Goal: Task Accomplishment & Management: Manage account settings

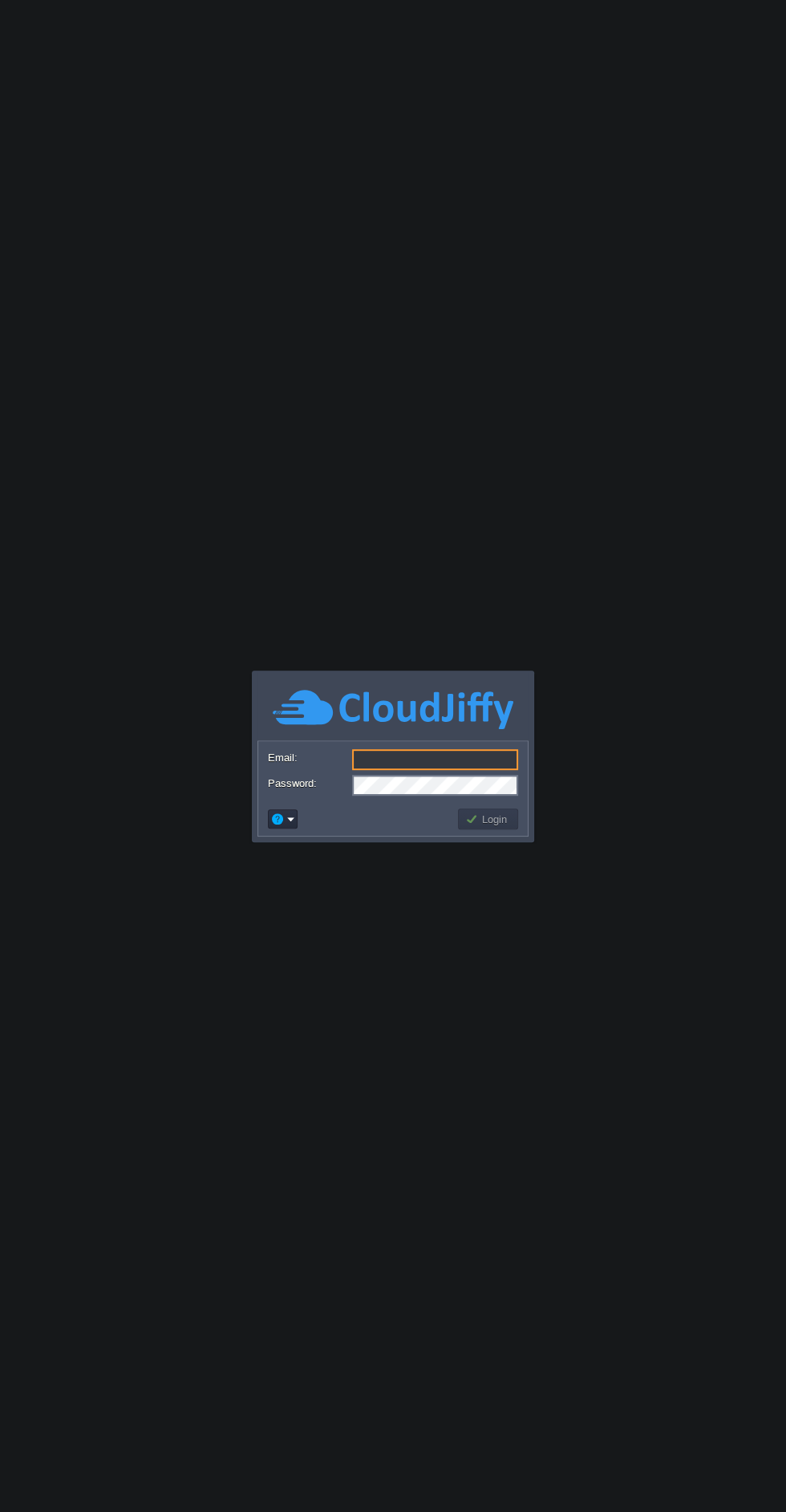
click at [359, 758] on input "Email:" at bounding box center [435, 760] width 166 height 21
type input "[EMAIL_ADDRESS][DOMAIN_NAME]"
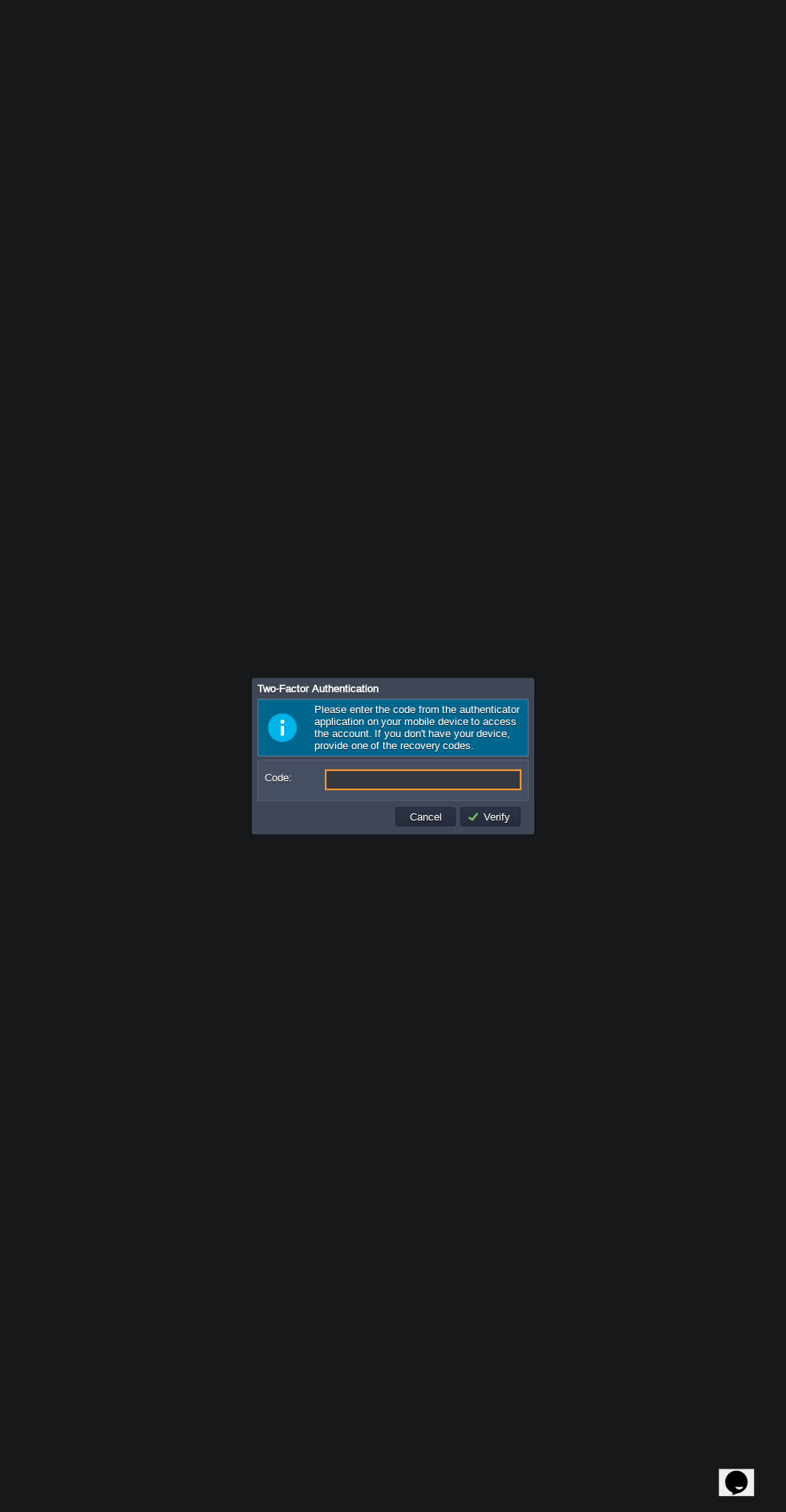
click at [372, 780] on input "Code:" at bounding box center [423, 780] width 197 height 21
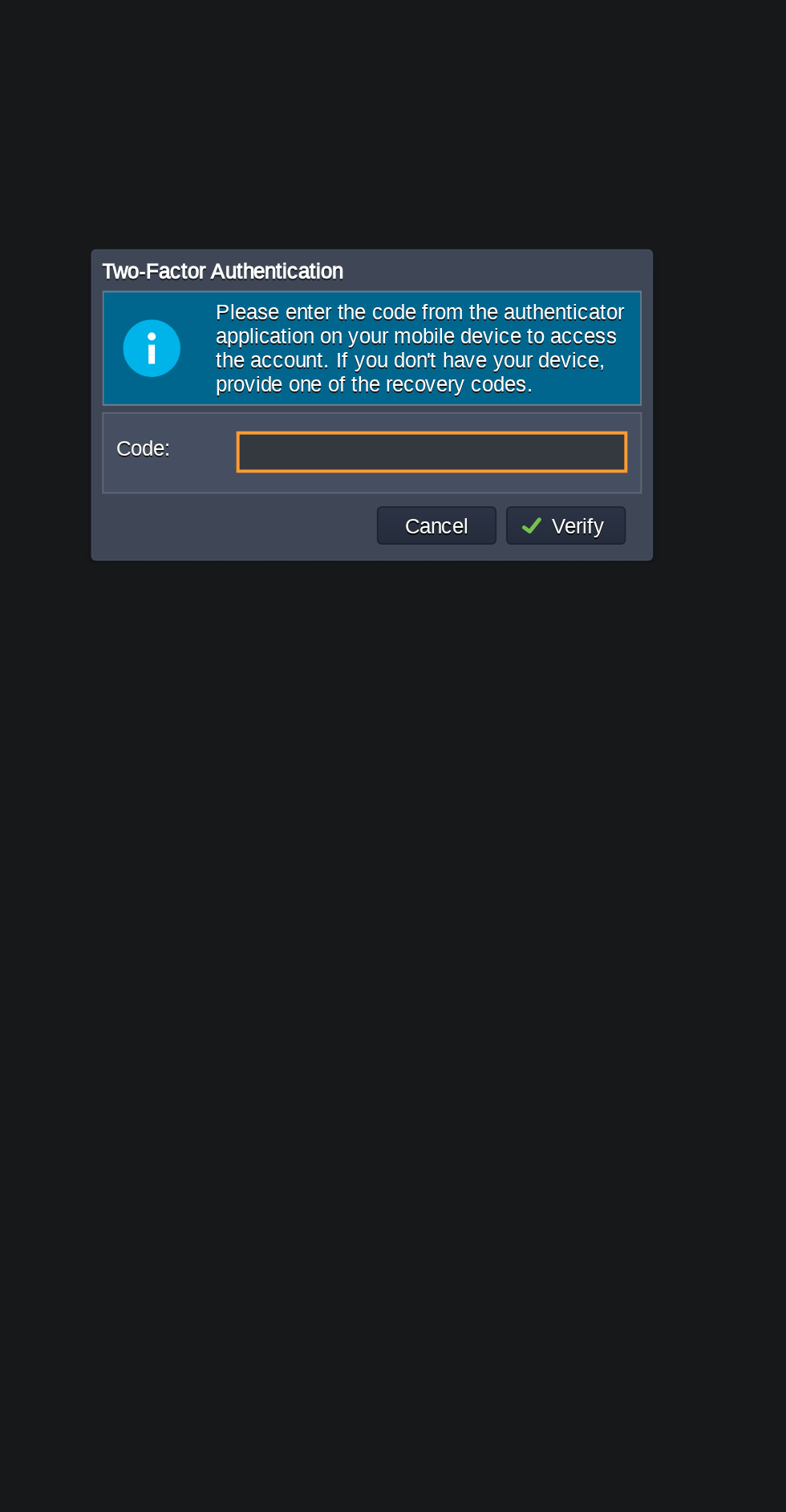
type input "384936"
click at [505, 814] on button "Verify" at bounding box center [491, 816] width 48 height 14
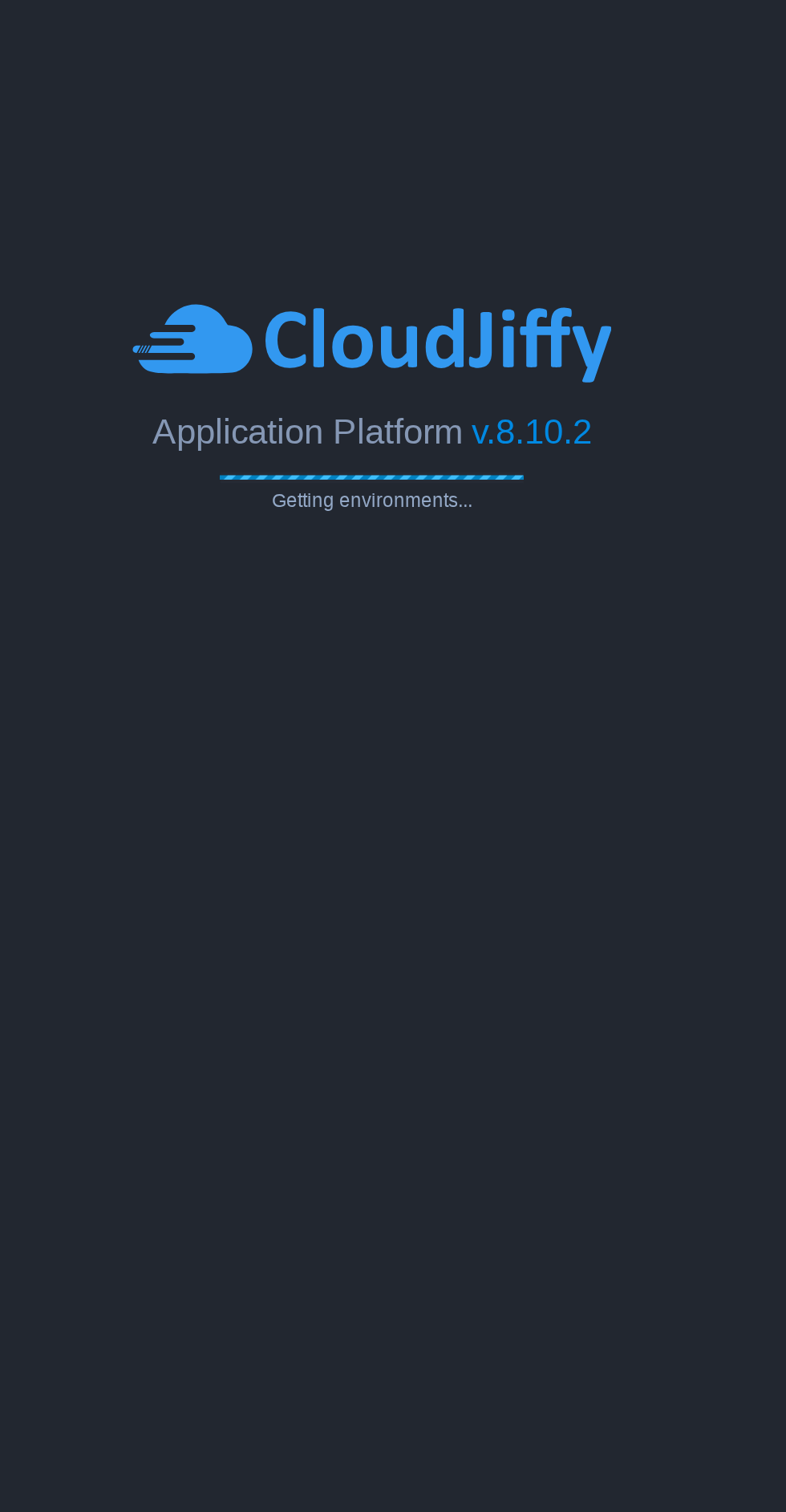
type input "Search (Ctrl+F)"
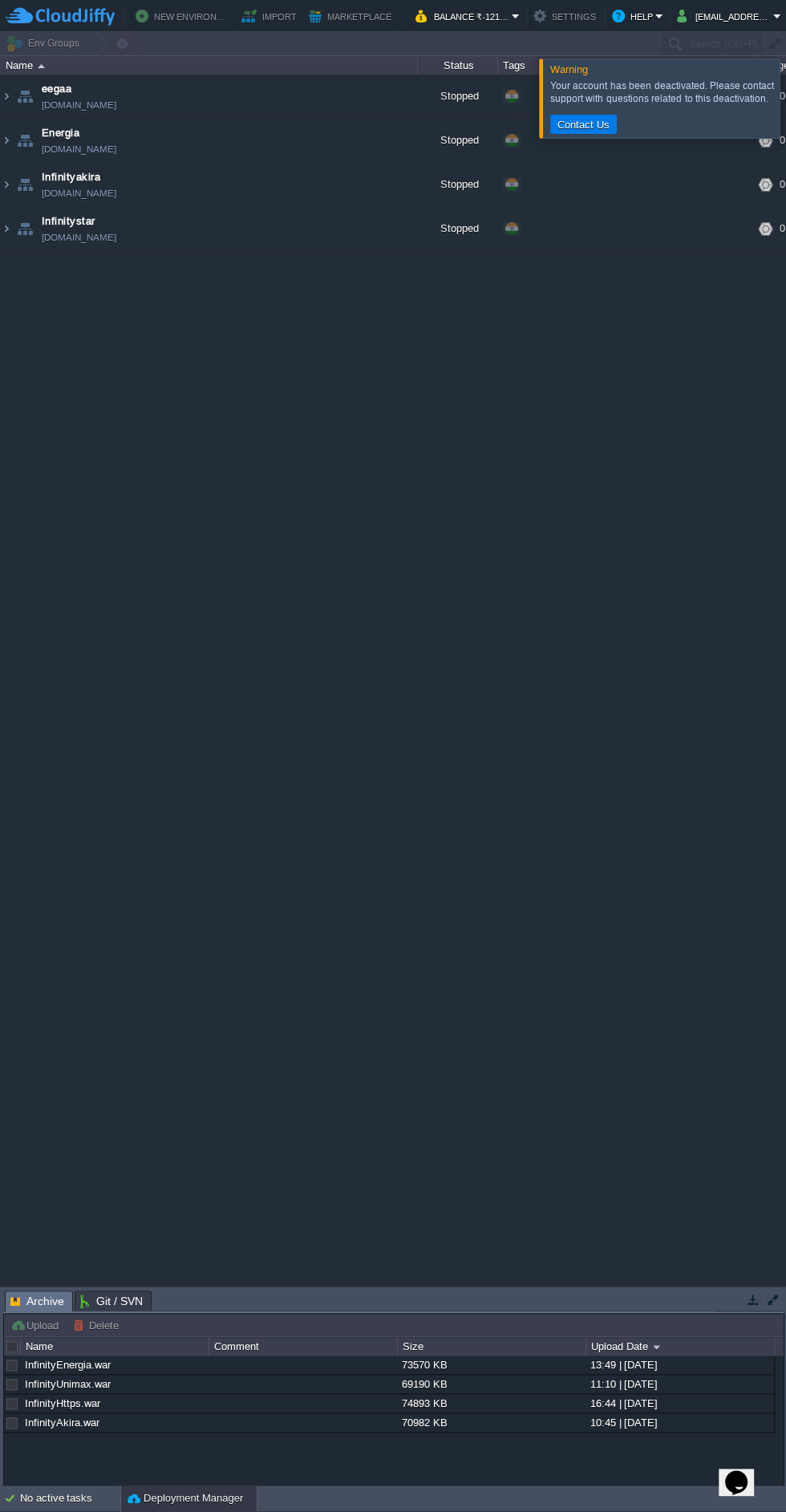
scroll to position [0, 1]
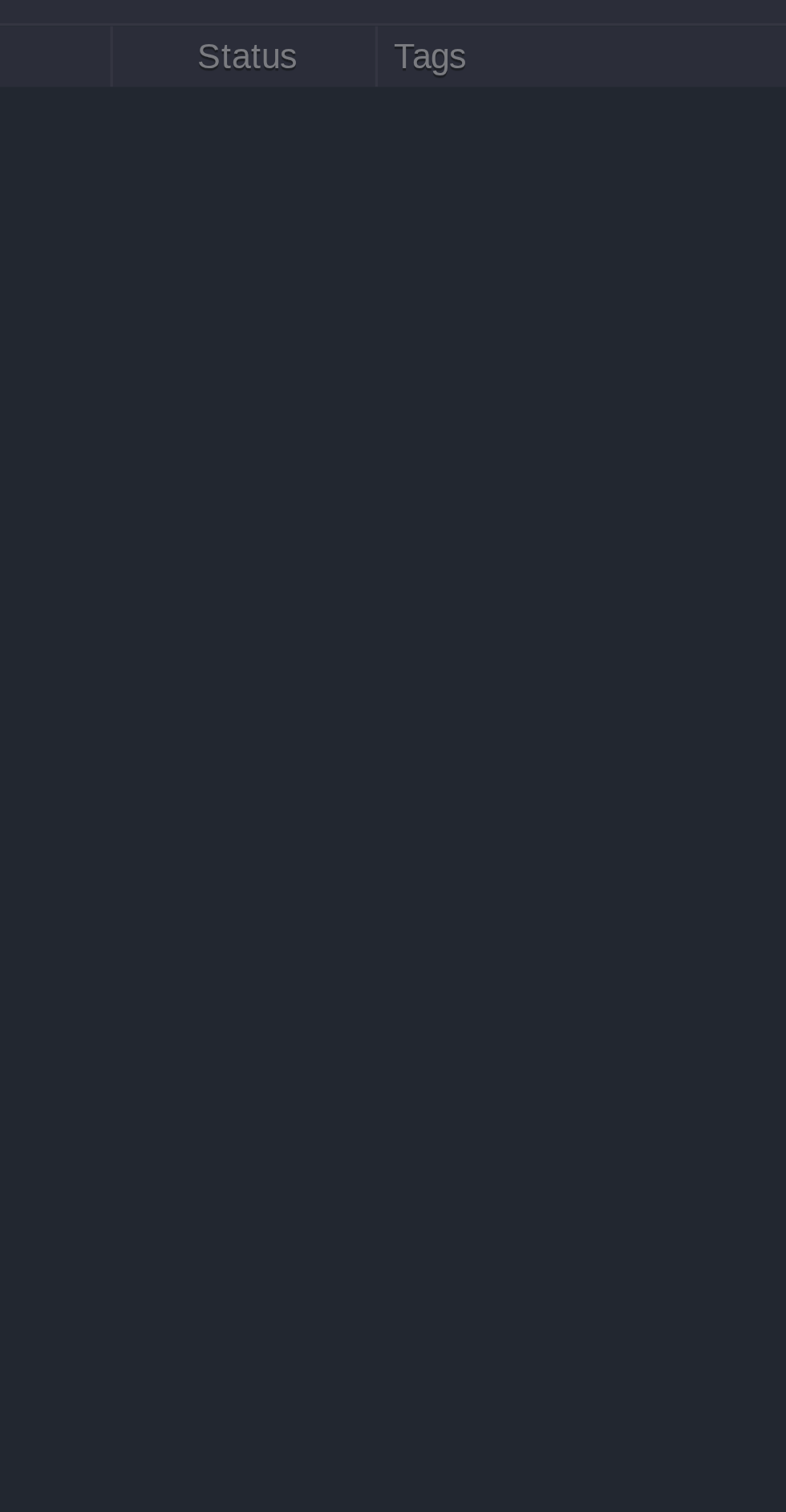
type input "Search (Ctrl+F)"
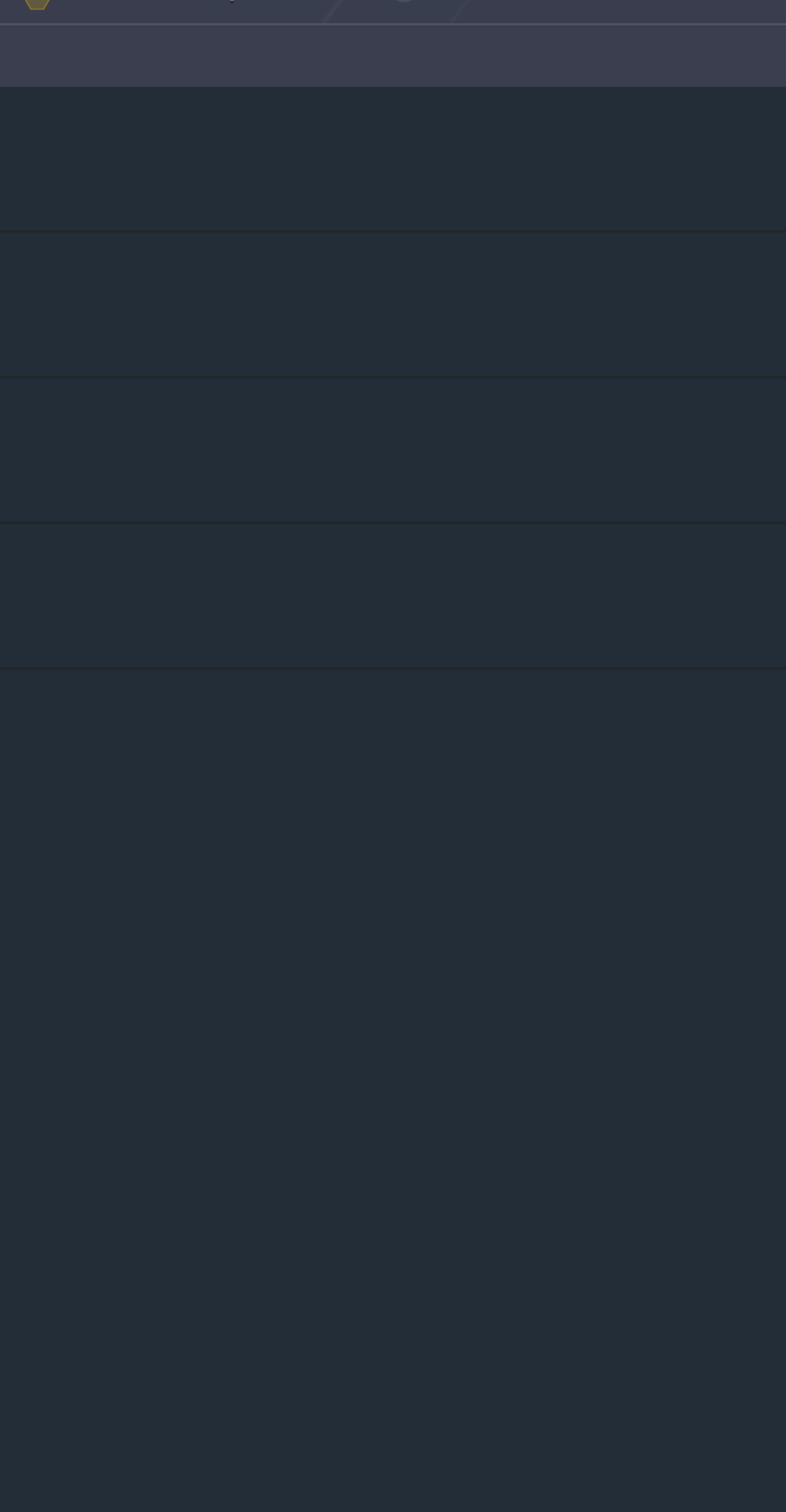
scroll to position [0, 140]
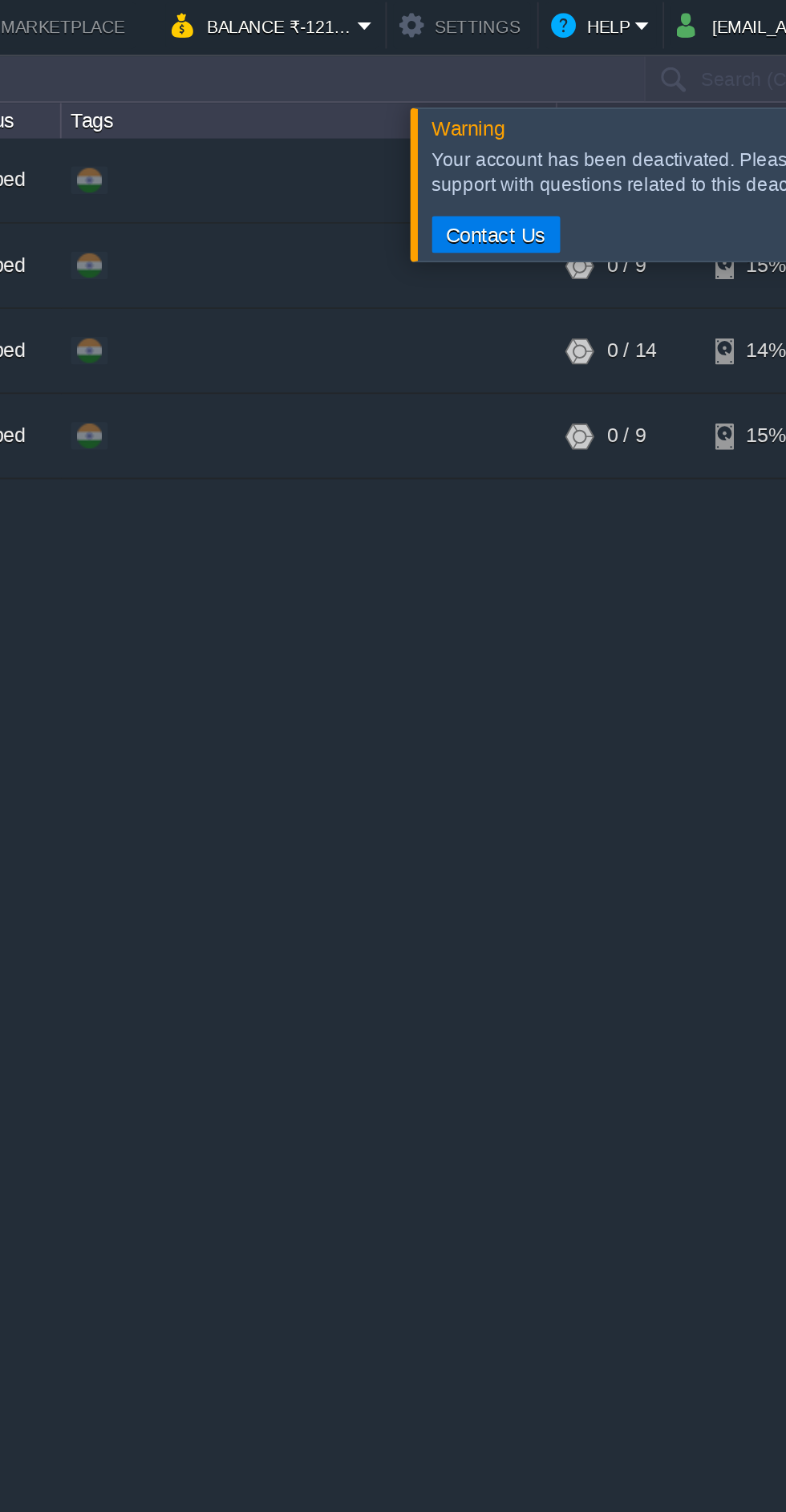
click at [512, 16] on button "Balance ₹-1213.82" at bounding box center [463, 16] width 97 height 19
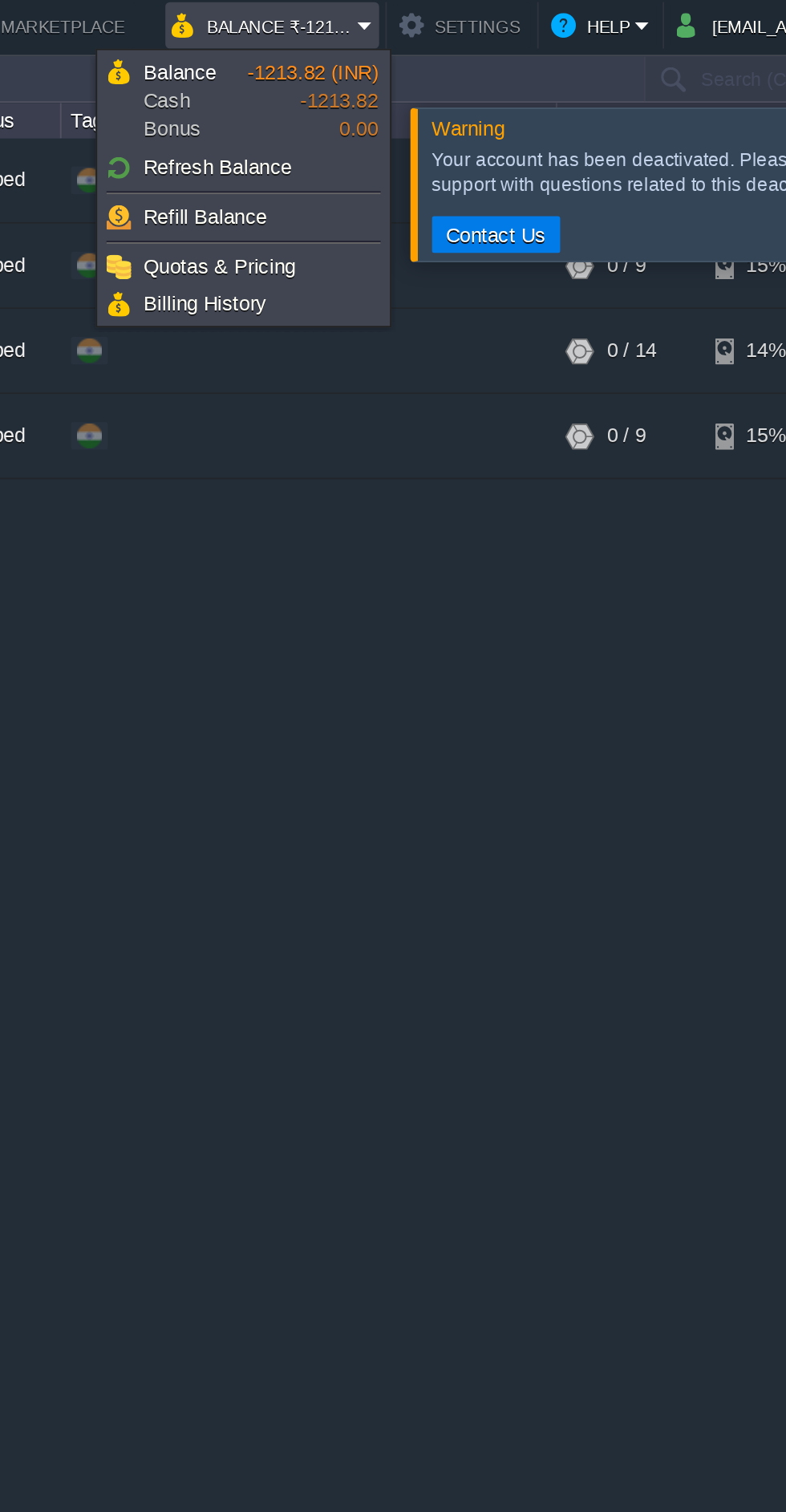
click at [491, 114] on link "Refill Balance" at bounding box center [453, 115] width 147 height 17
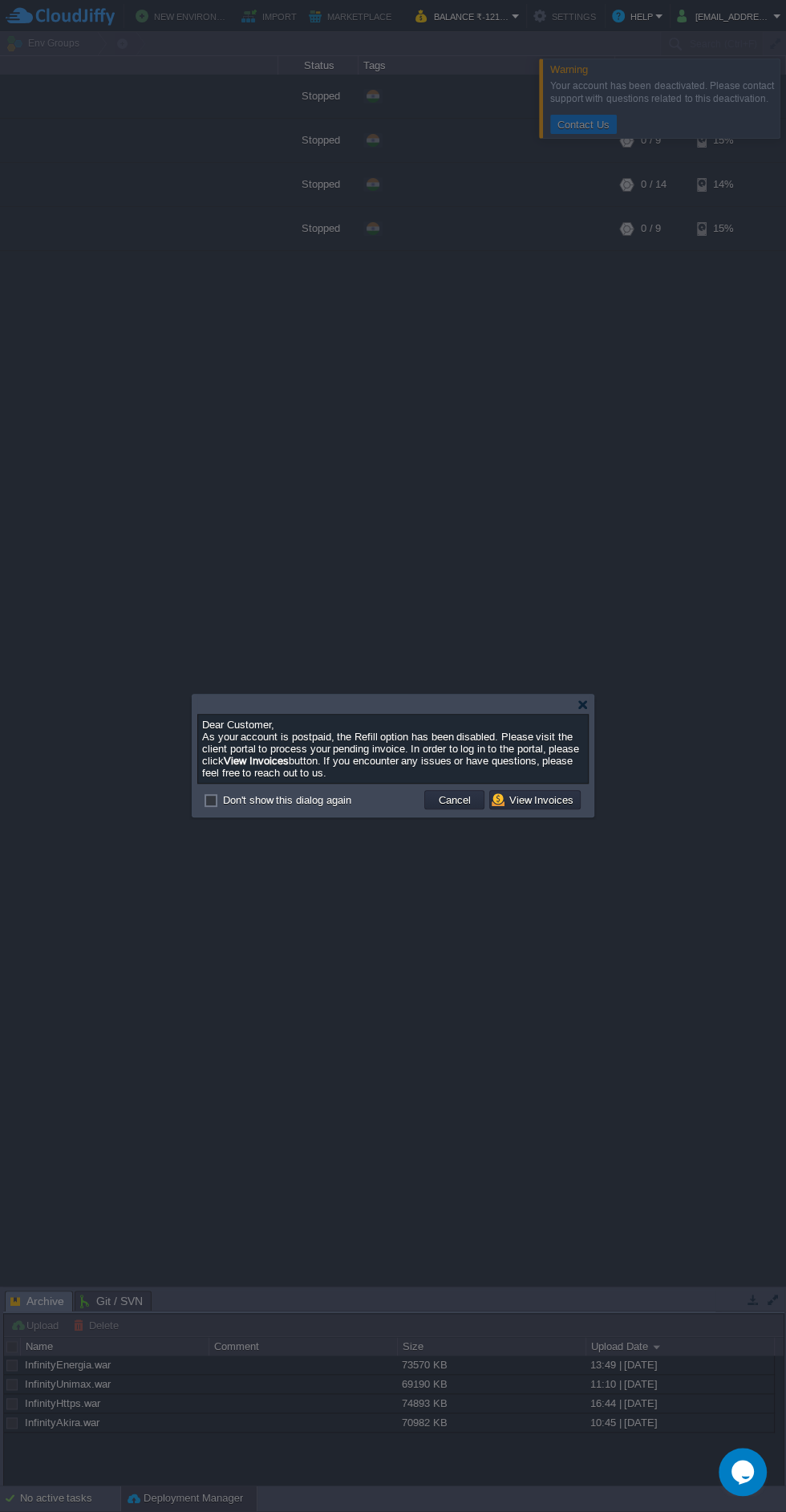
click at [542, 799] on button "View Invoices" at bounding box center [535, 799] width 87 height 14
